Goal: Check status

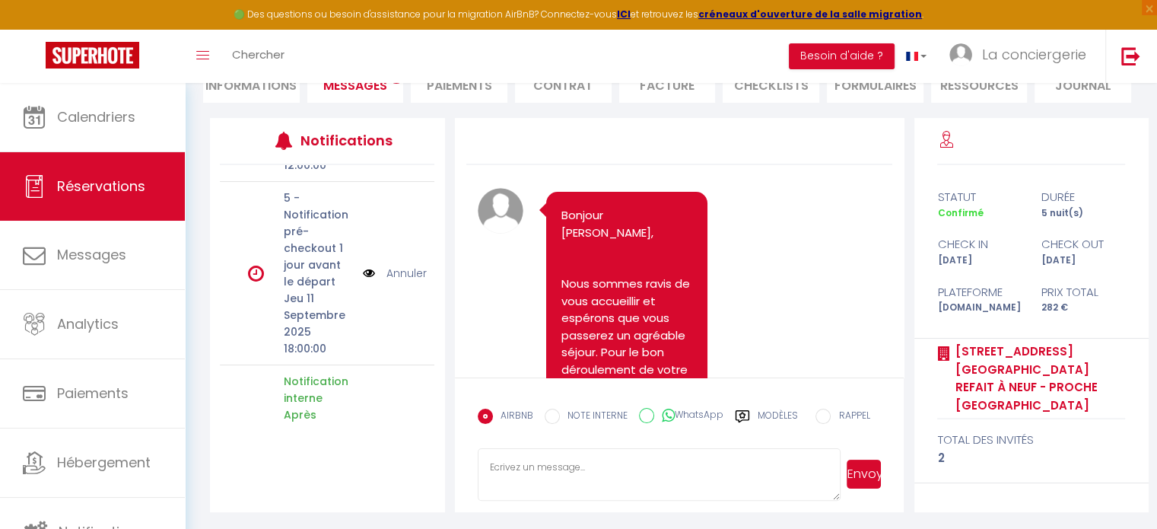
scroll to position [4654, 0]
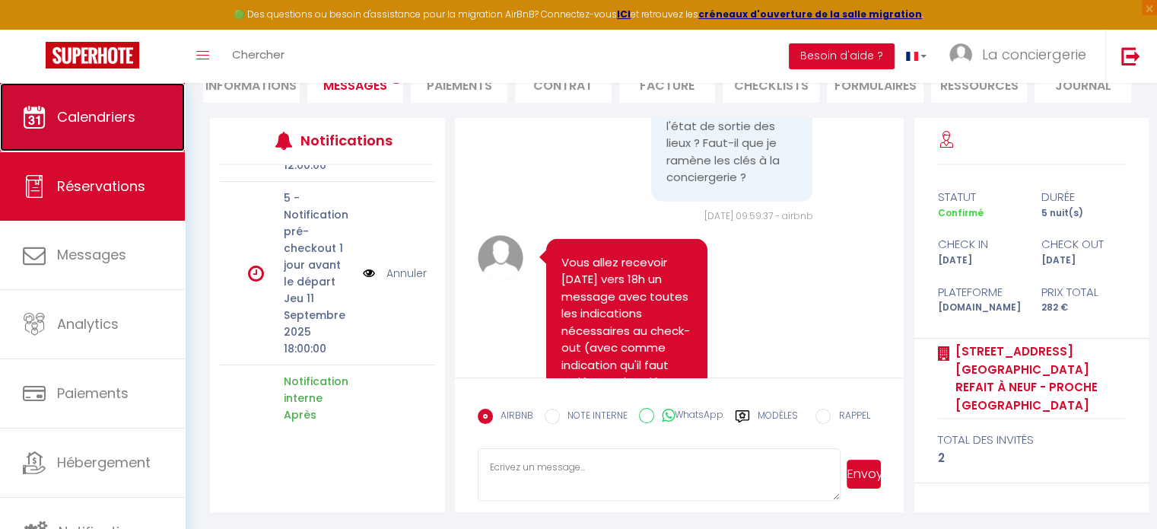
click at [116, 120] on span "Calendriers" at bounding box center [96, 116] width 78 height 19
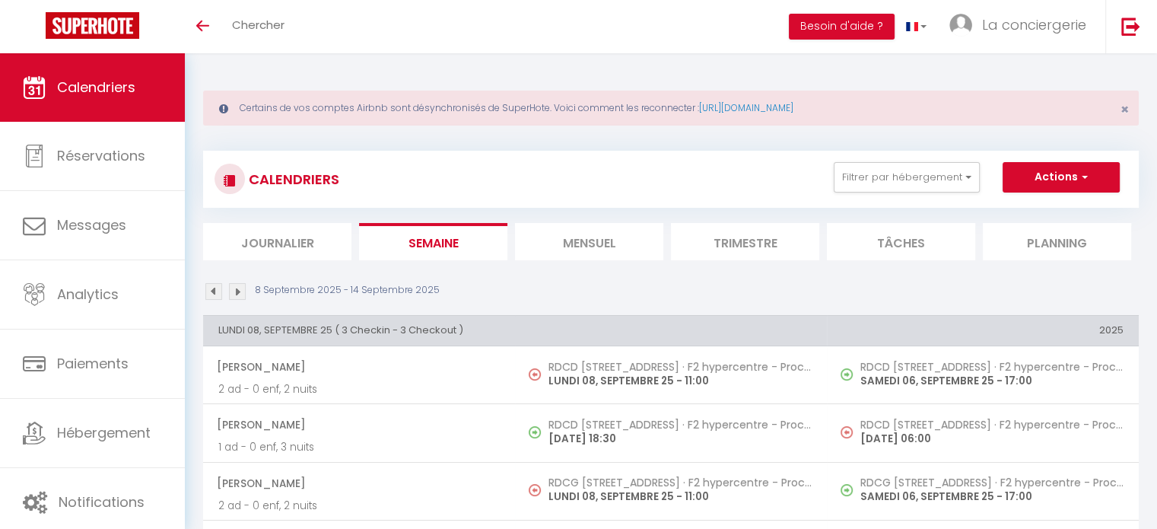
click at [242, 287] on img at bounding box center [237, 291] width 17 height 17
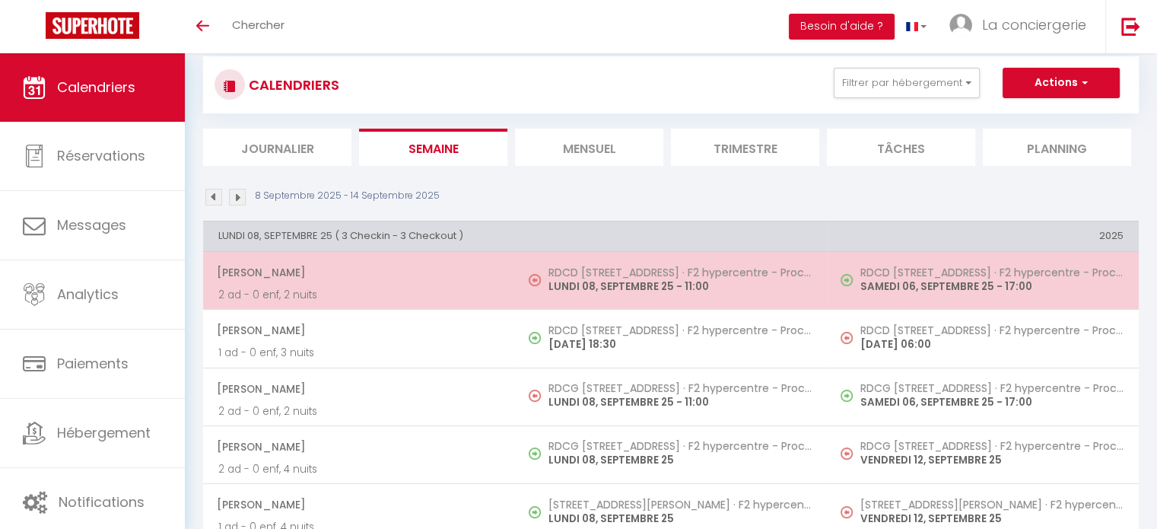
click at [591, 270] on h5 "RDCD [STREET_ADDRESS] · F2 hypercentre - Proche gare - WIFI gratuite" at bounding box center [679, 272] width 263 height 12
select select "OK"
select select "1"
select select "0"
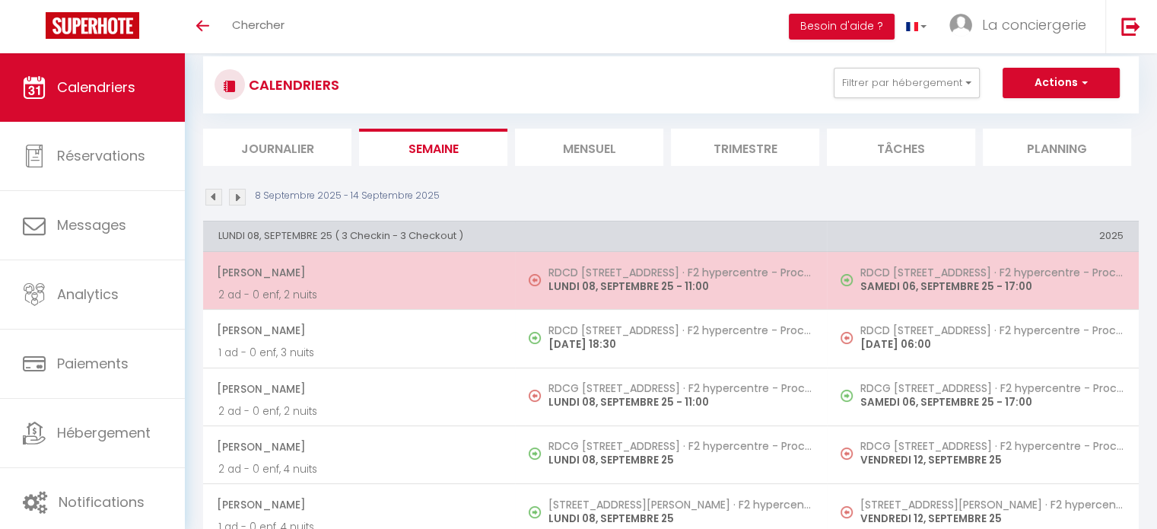
select select "1"
select select
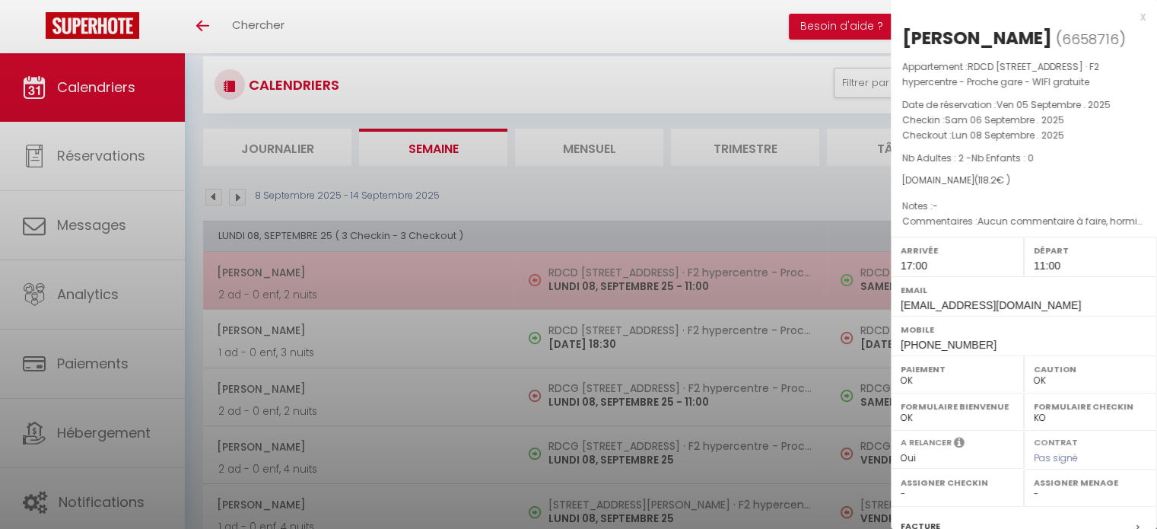
select select "31684"
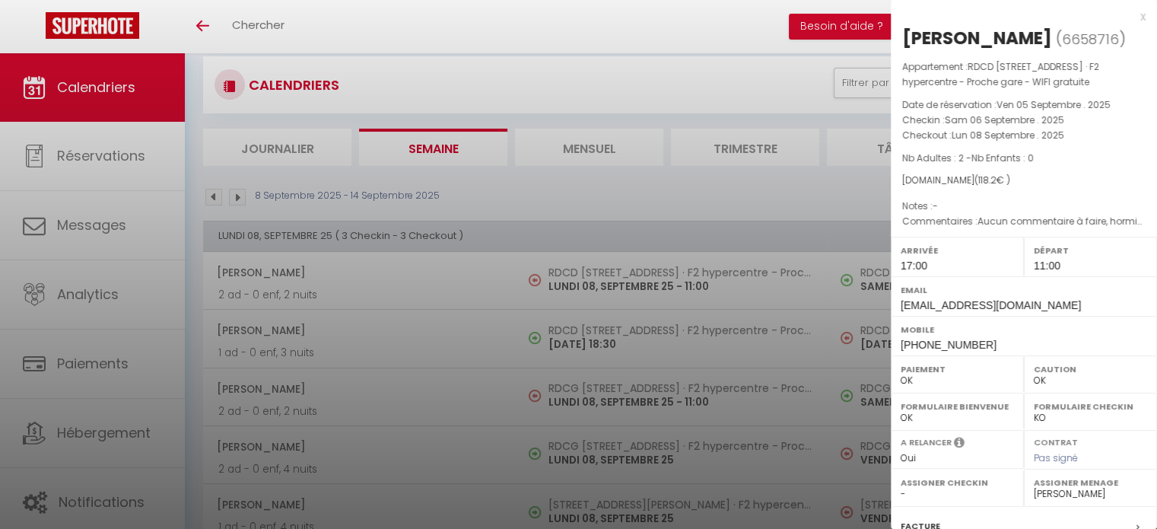
click at [242, 193] on div at bounding box center [578, 264] width 1157 height 529
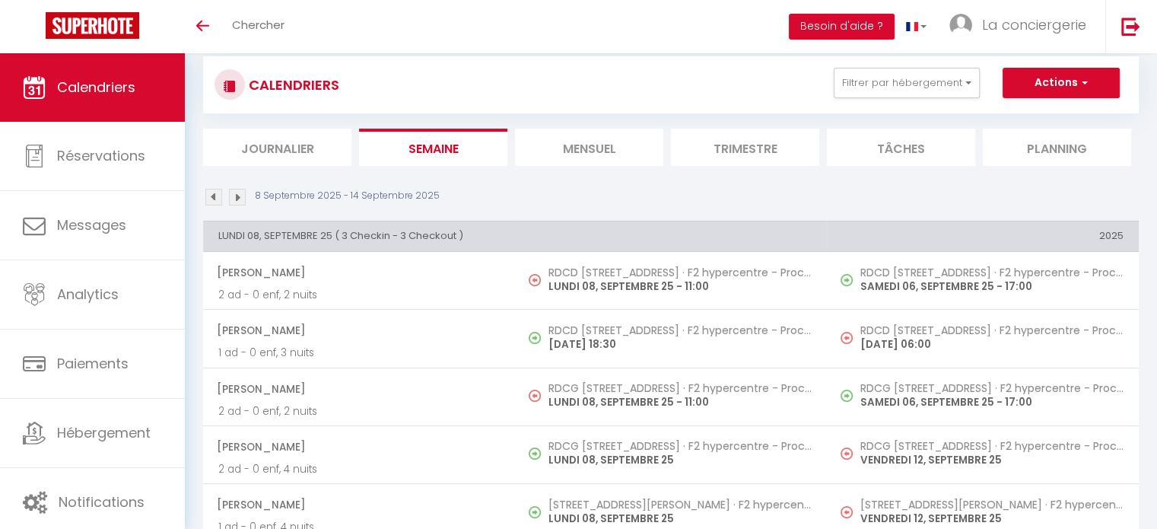
click at [242, 193] on img at bounding box center [237, 197] width 17 height 17
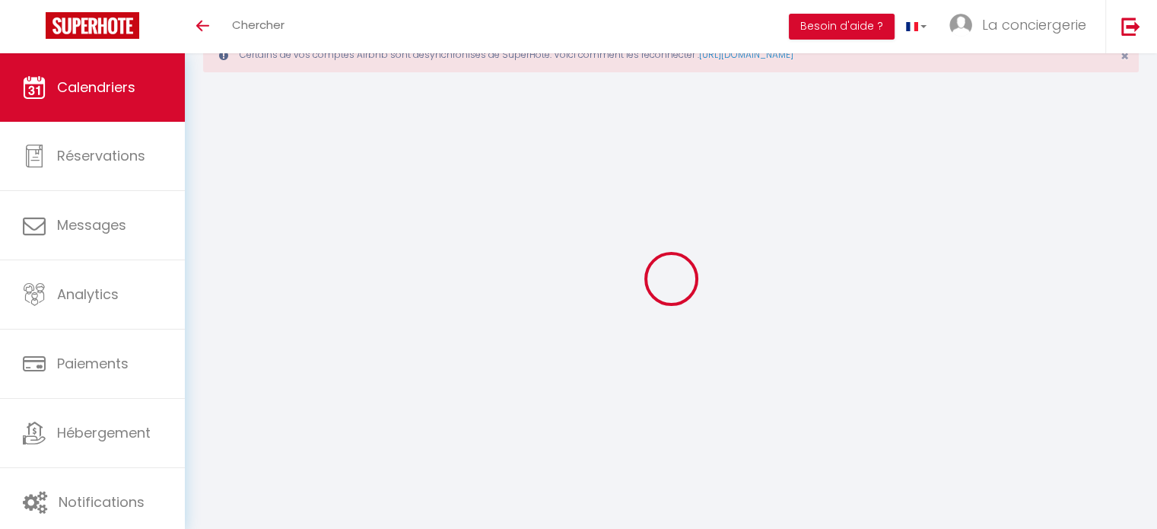
scroll to position [94, 0]
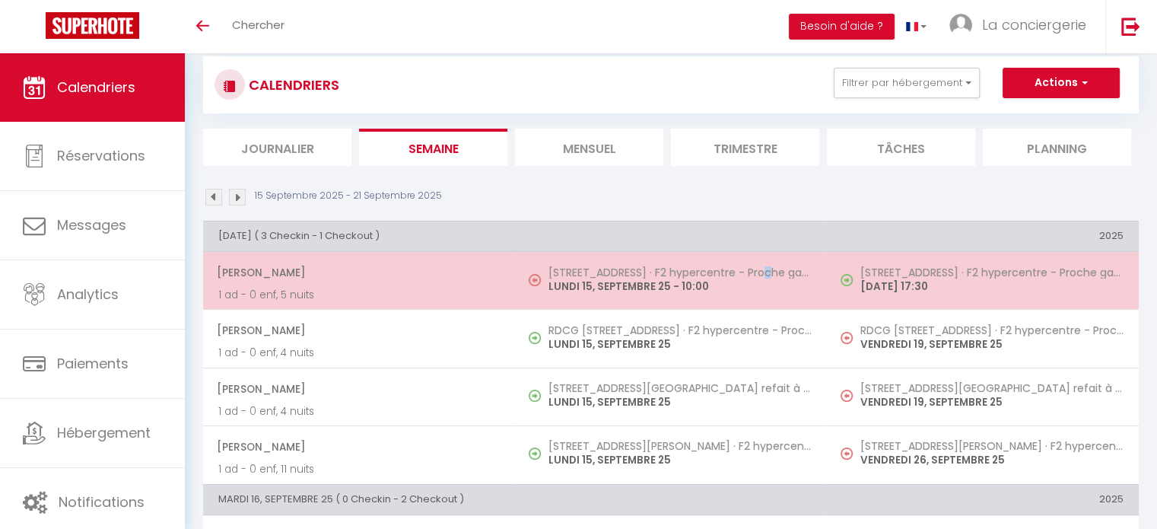
drag, startPoint x: 598, startPoint y: 275, endPoint x: 580, endPoint y: 272, distance: 18.5
click at [580, 272] on h5 "[STREET_ADDRESS] · F2 hypercentre - Proche gare - WIFI gratuite" at bounding box center [679, 272] width 263 height 12
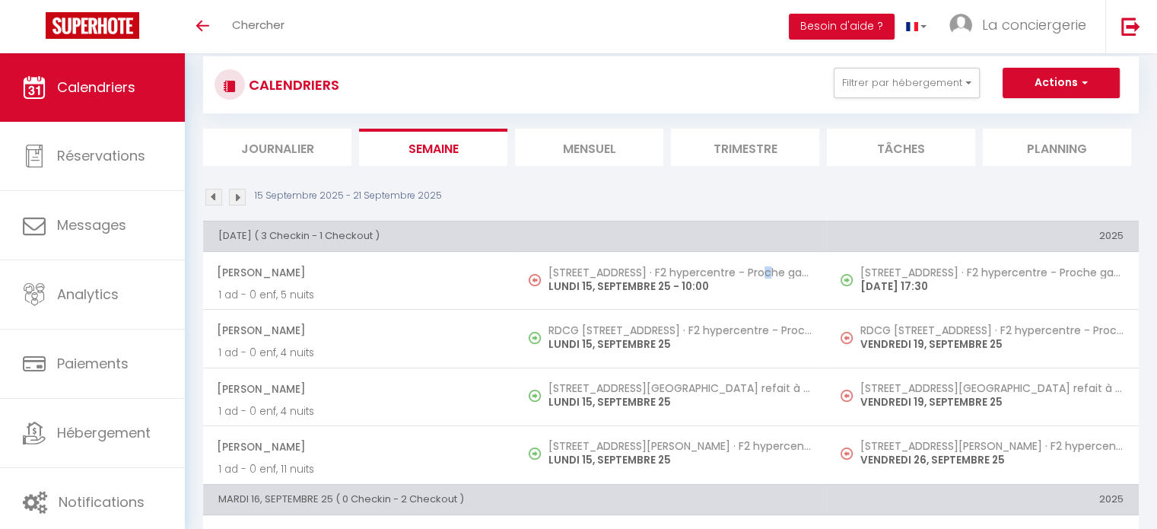
select select
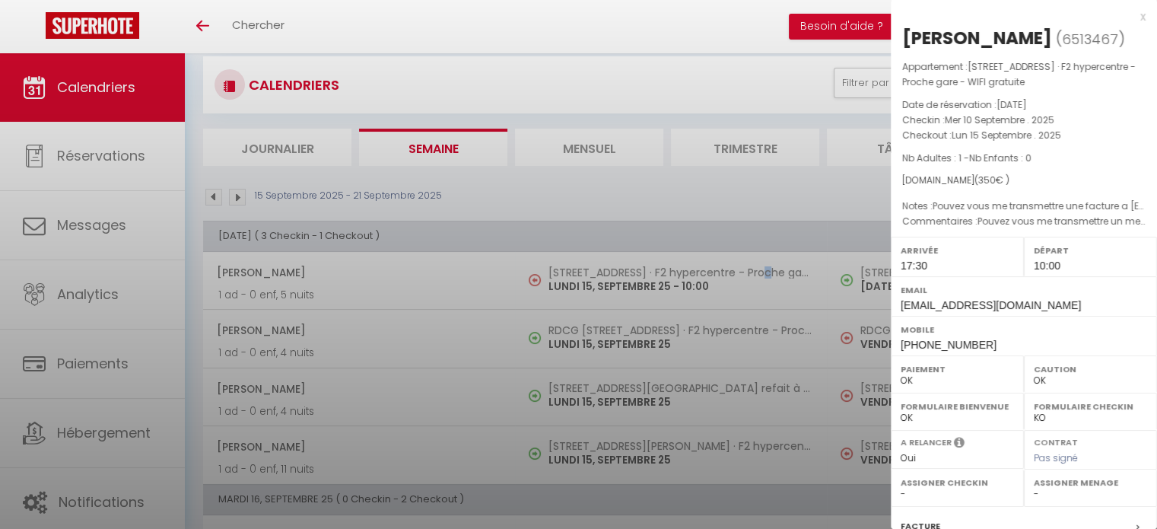
click at [580, 272] on div at bounding box center [578, 264] width 1157 height 529
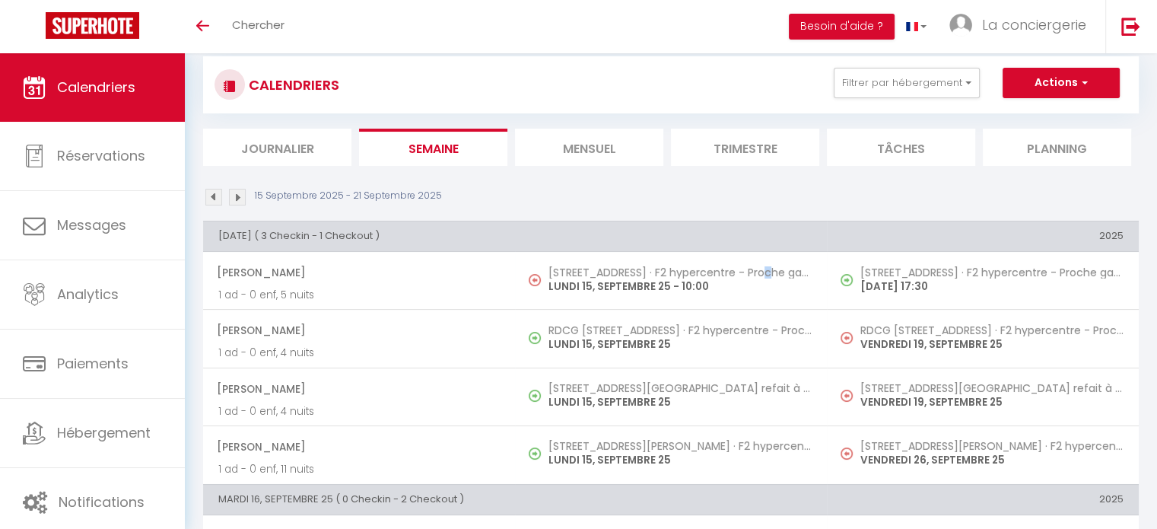
click at [580, 272] on h5 "[STREET_ADDRESS] · F2 hypercentre - Proche gare - WIFI gratuite" at bounding box center [679, 272] width 263 height 12
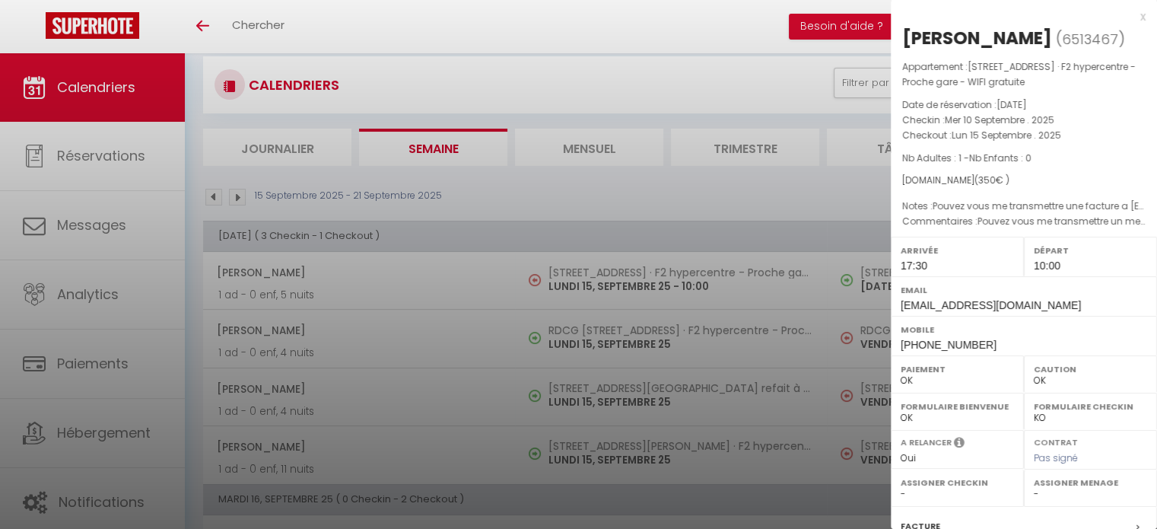
click at [580, 272] on div at bounding box center [578, 264] width 1157 height 529
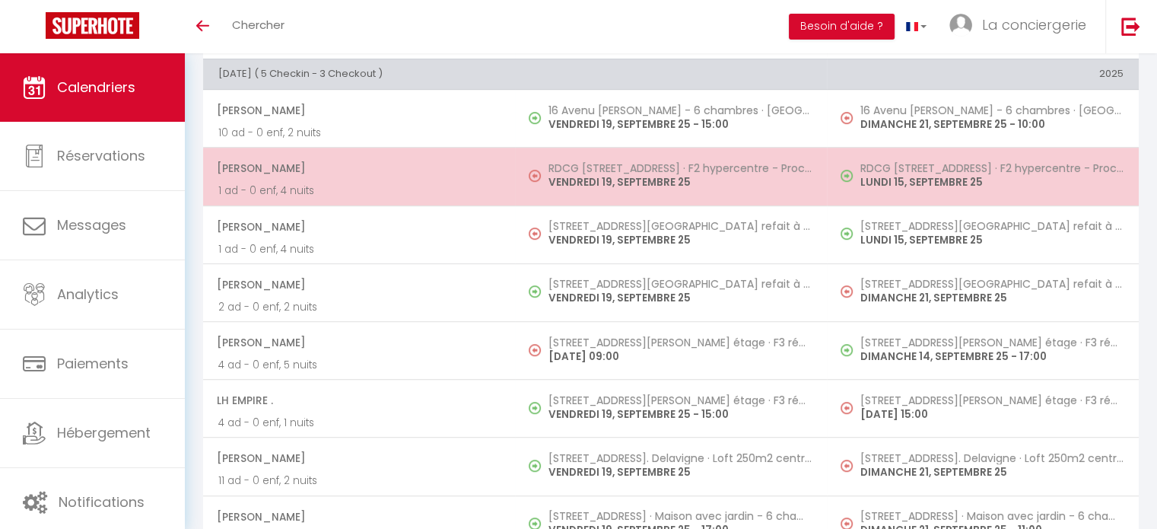
scroll to position [787, 0]
click at [595, 175] on p "VENDREDI 19, SEPTEMBRE 25" at bounding box center [679, 183] width 263 height 16
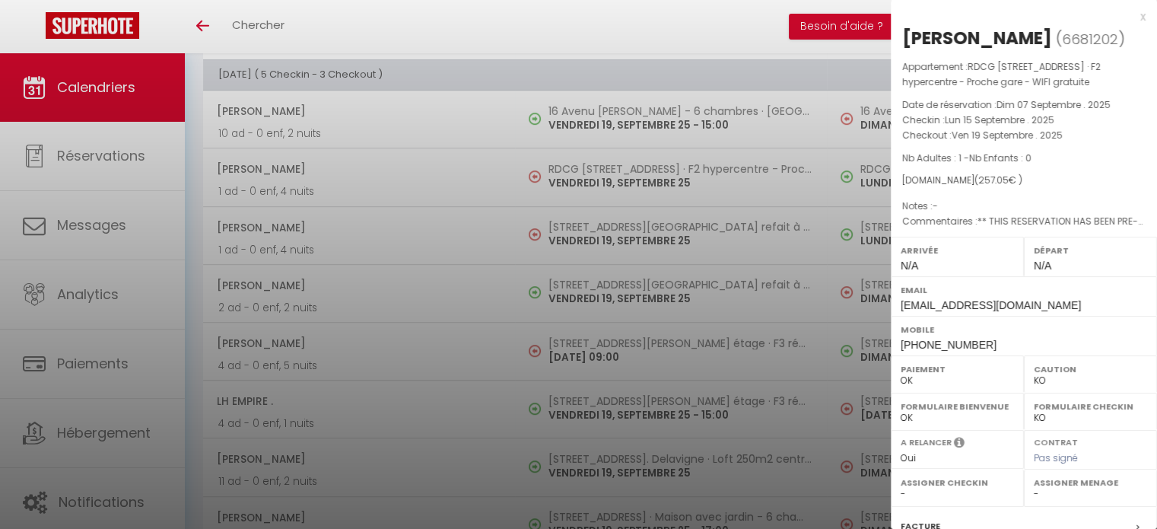
click at [600, 227] on div at bounding box center [578, 264] width 1157 height 529
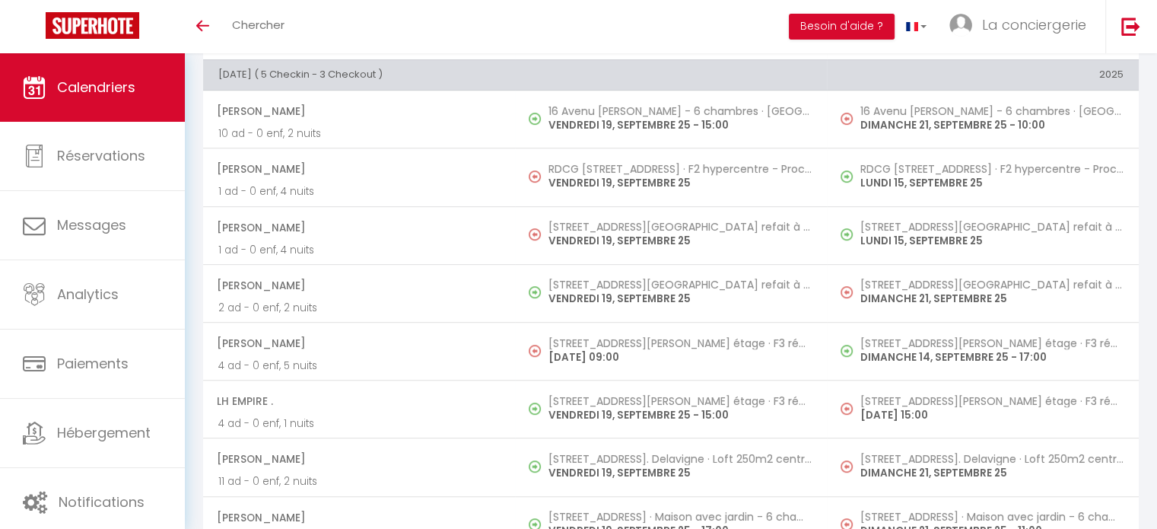
click at [600, 227] on h5 "[STREET_ADDRESS][GEOGRAPHIC_DATA] refait à neuf - proche [GEOGRAPHIC_DATA]" at bounding box center [679, 227] width 263 height 12
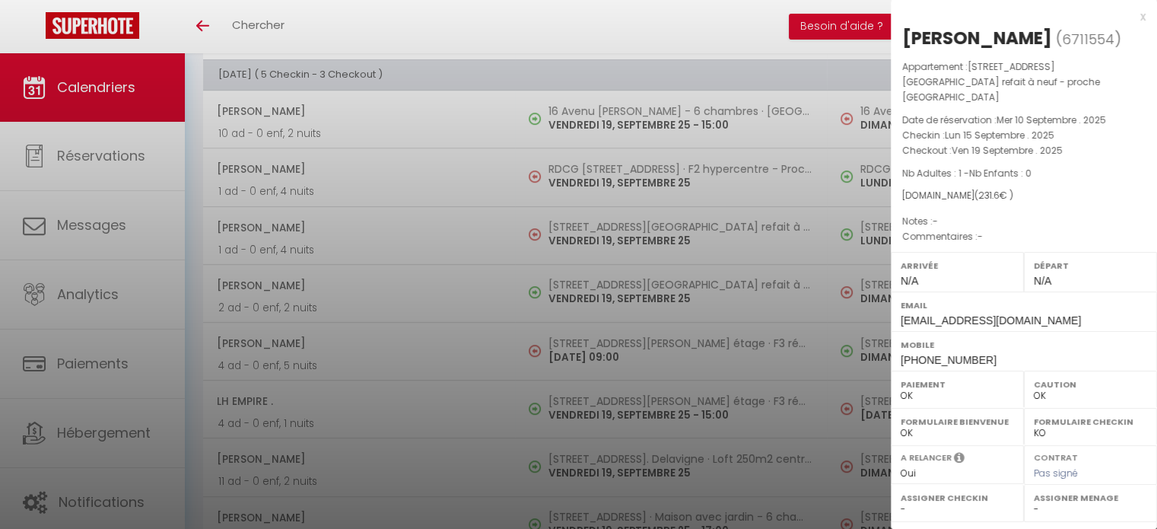
click at [620, 352] on div at bounding box center [578, 264] width 1157 height 529
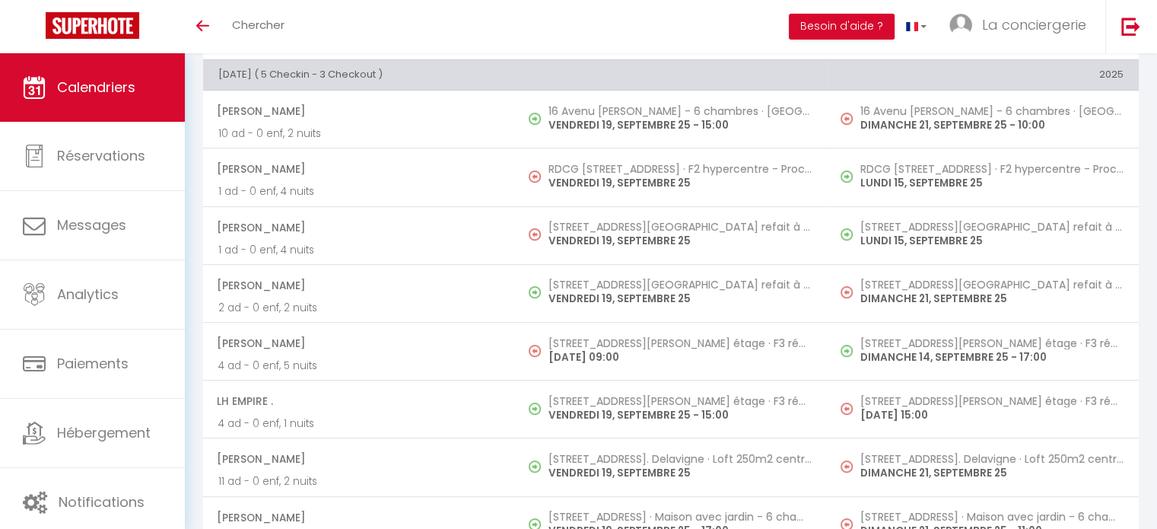
click at [620, 352] on p "[DATE] 09:00" at bounding box center [679, 357] width 263 height 16
select select "KO"
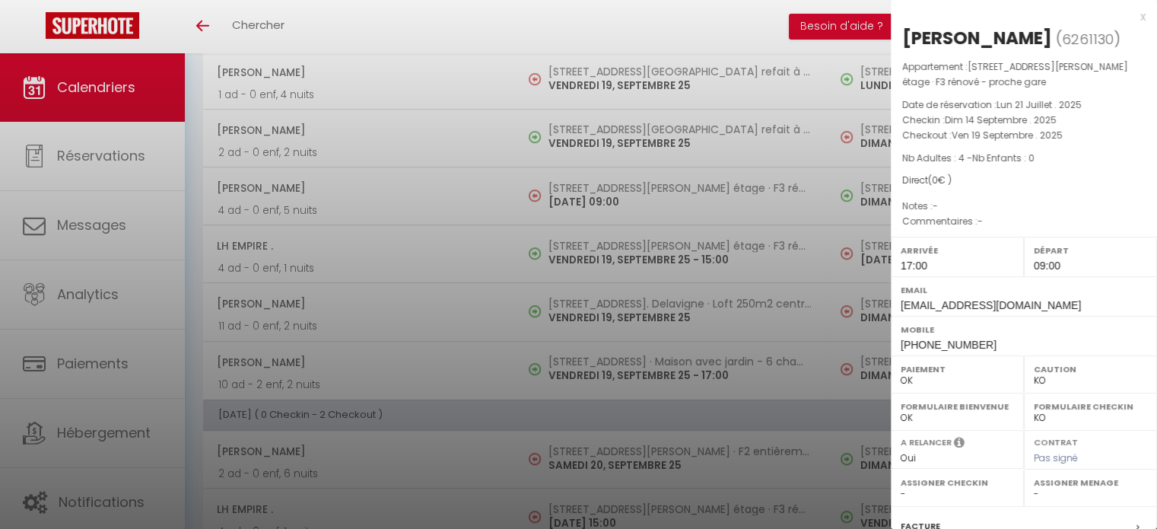
scroll to position [986, 0]
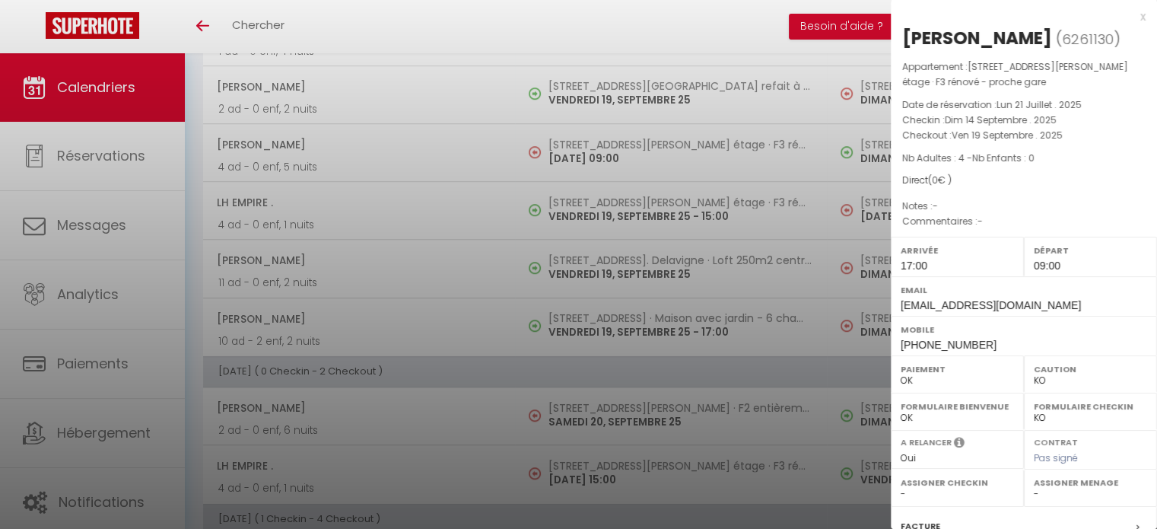
click at [578, 353] on div at bounding box center [578, 264] width 1157 height 529
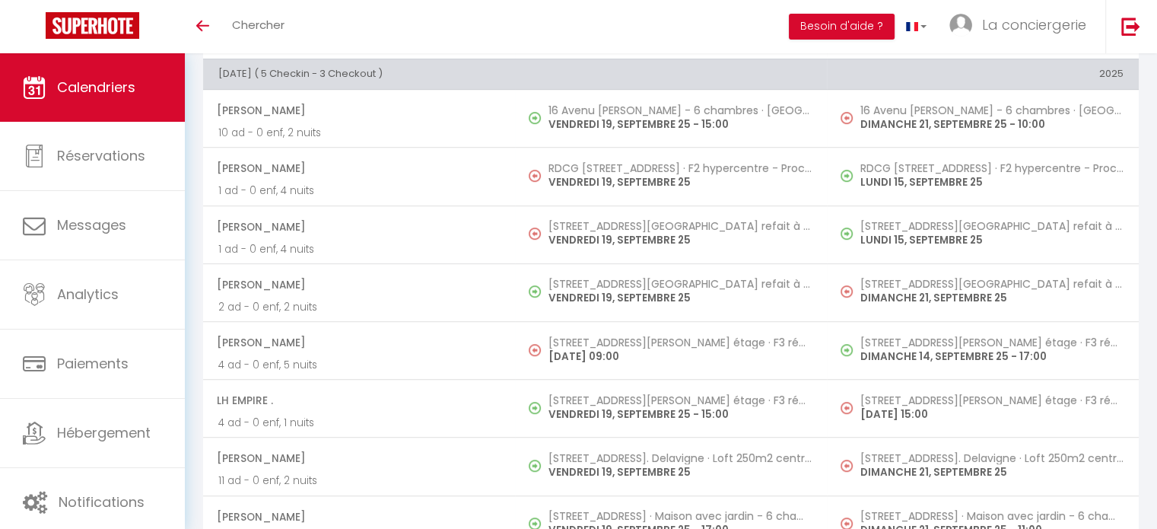
scroll to position [788, 0]
